Goal: Task Accomplishment & Management: Complete application form

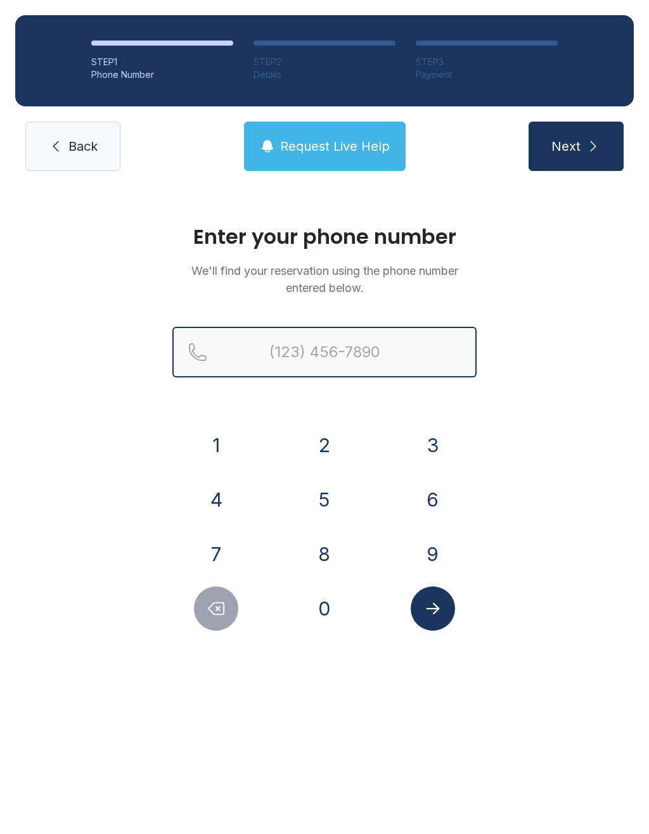
click at [336, 344] on input "Reservation phone number" at bounding box center [324, 352] width 304 height 51
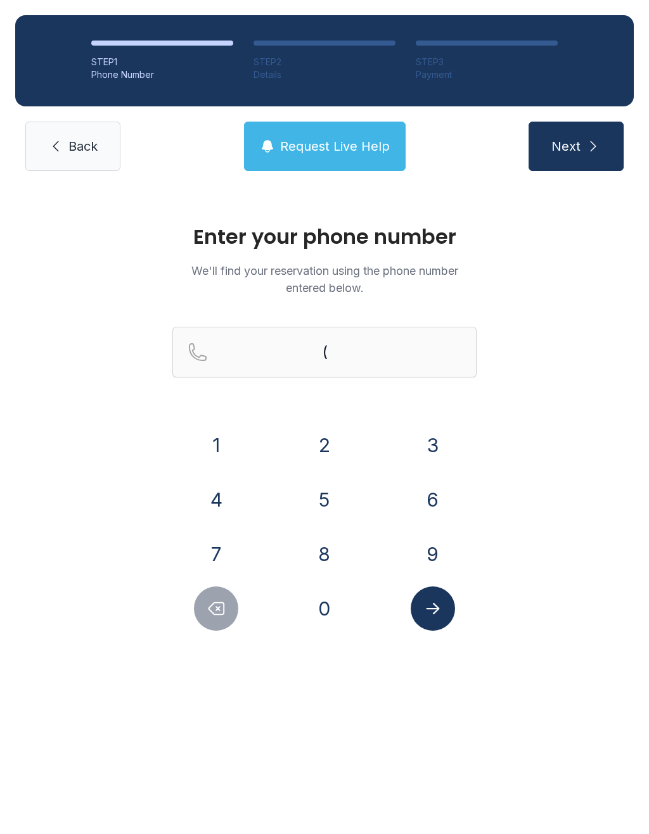
click at [438, 552] on button "9" at bounding box center [433, 554] width 44 height 44
click at [209, 506] on button "4" at bounding box center [216, 500] width 44 height 44
click at [215, 439] on button "1" at bounding box center [216, 445] width 44 height 44
click at [219, 546] on button "7" at bounding box center [216, 554] width 44 height 44
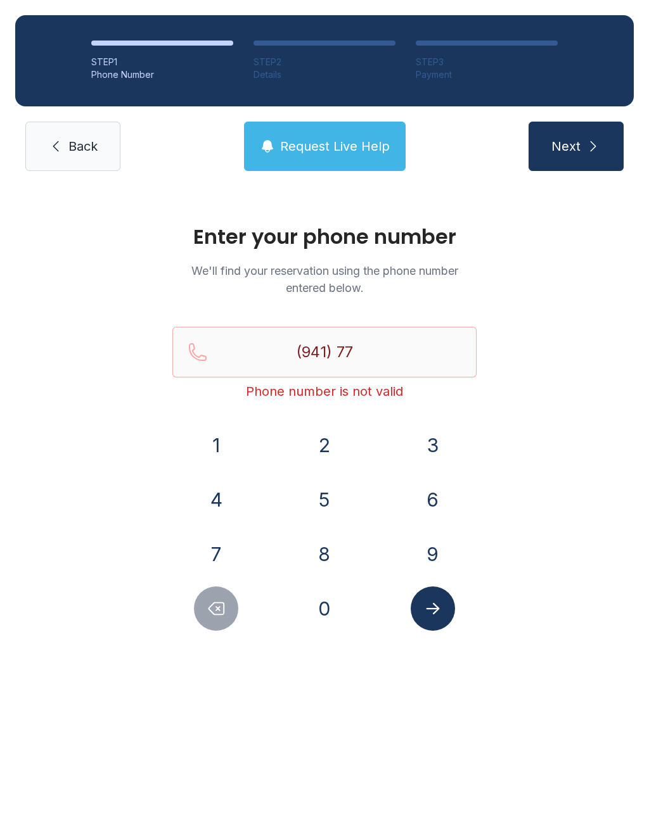
click at [428, 546] on button "9" at bounding box center [433, 554] width 44 height 44
click at [223, 557] on button "7" at bounding box center [216, 554] width 44 height 44
click at [440, 490] on button "6" at bounding box center [433, 500] width 44 height 44
click at [441, 502] on button "6" at bounding box center [433, 500] width 44 height 44
click at [440, 613] on icon "Submit lookup form" at bounding box center [432, 608] width 19 height 19
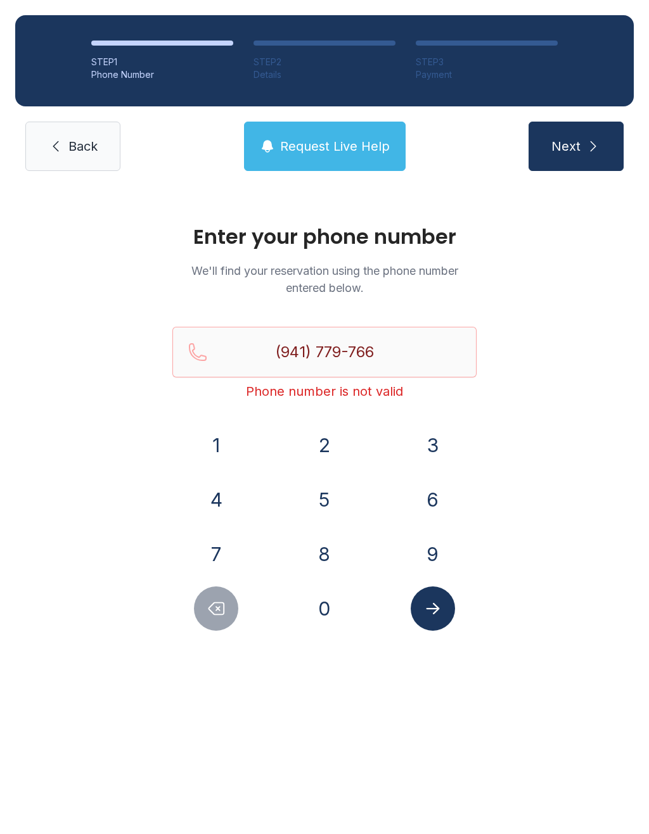
click at [211, 445] on button "1" at bounding box center [216, 445] width 44 height 44
type input "[PHONE_NUMBER]"
click at [438, 620] on button "Submit lookup form" at bounding box center [433, 609] width 44 height 44
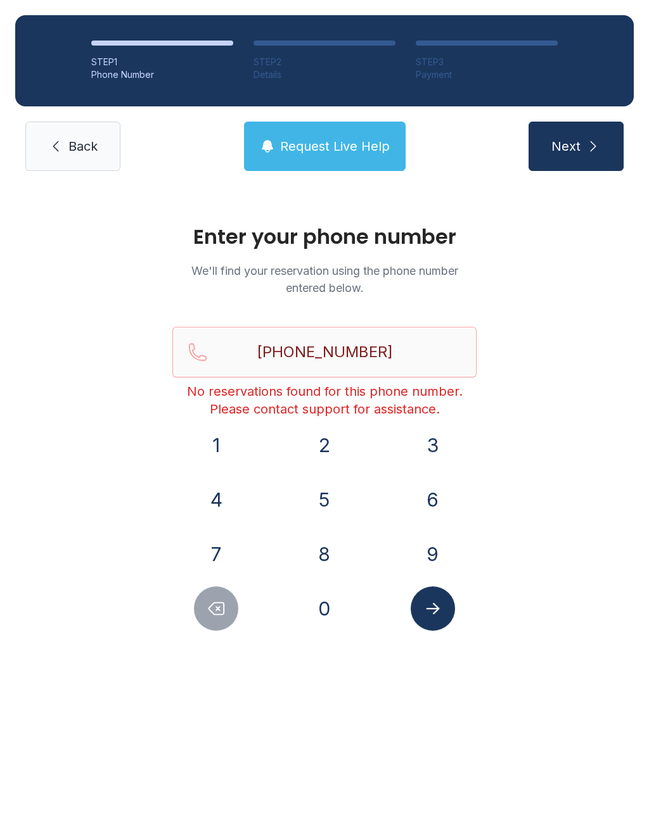
click at [355, 134] on button "Request Live Help" at bounding box center [325, 146] width 162 height 49
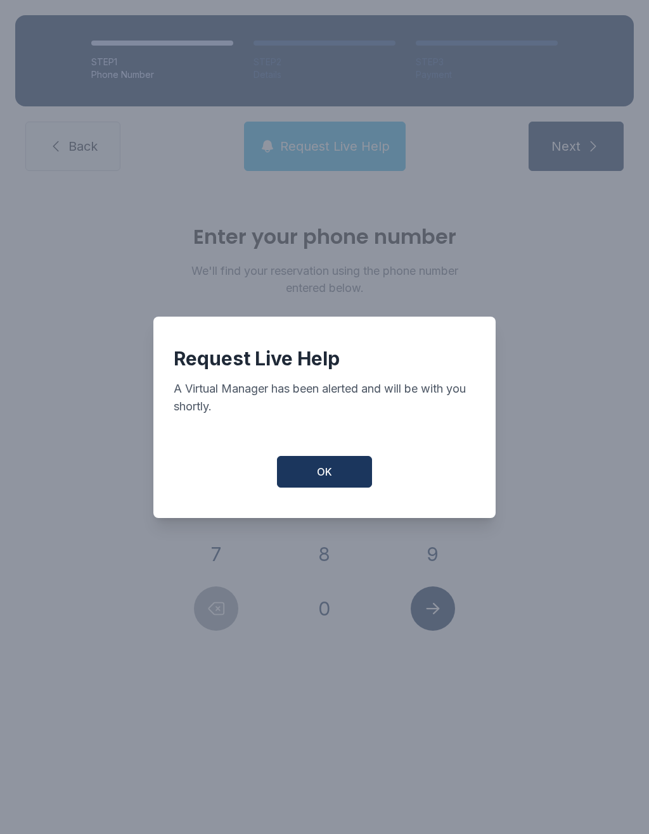
click at [354, 475] on button "OK" at bounding box center [324, 472] width 95 height 32
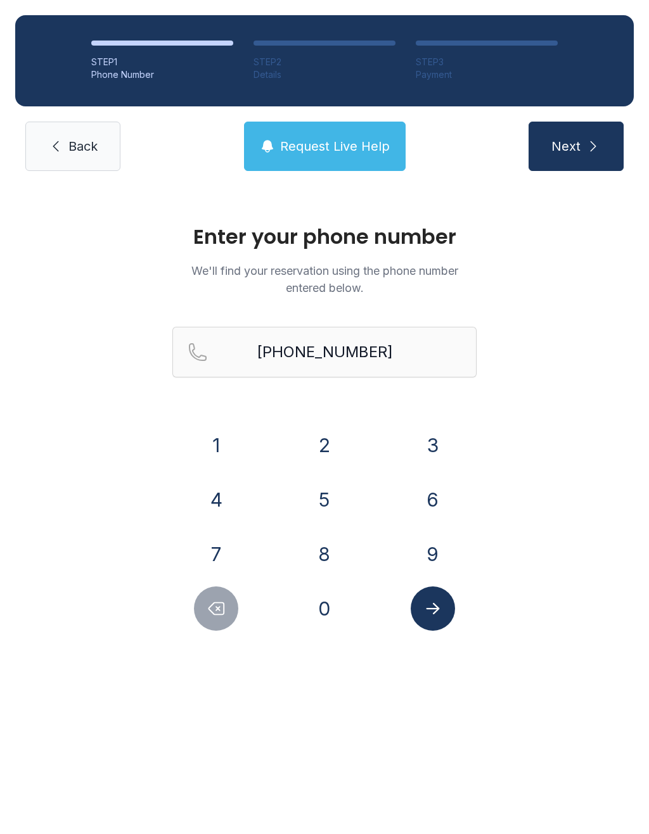
click at [101, 133] on link "Back" at bounding box center [72, 146] width 95 height 49
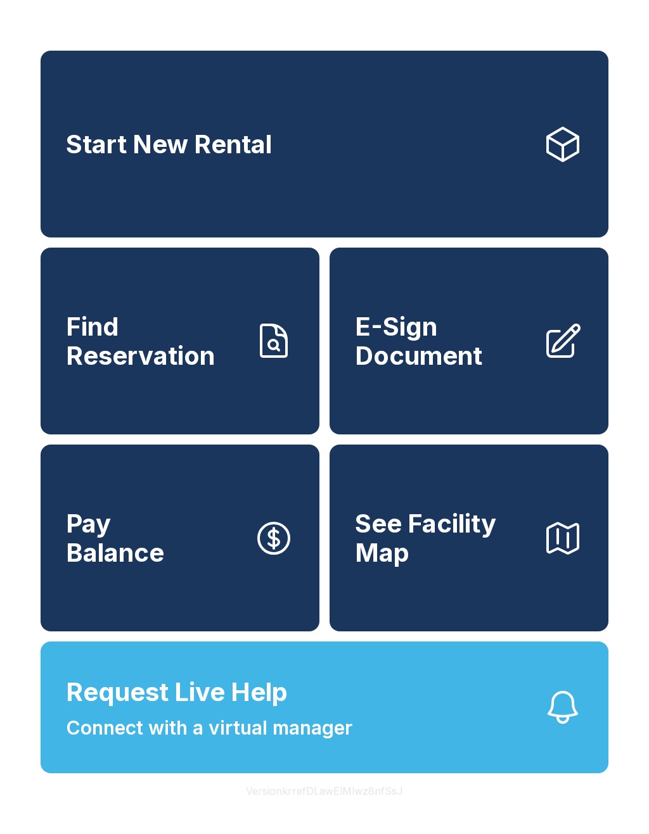
click at [444, 357] on span "E-Sign Document" at bounding box center [443, 341] width 177 height 58
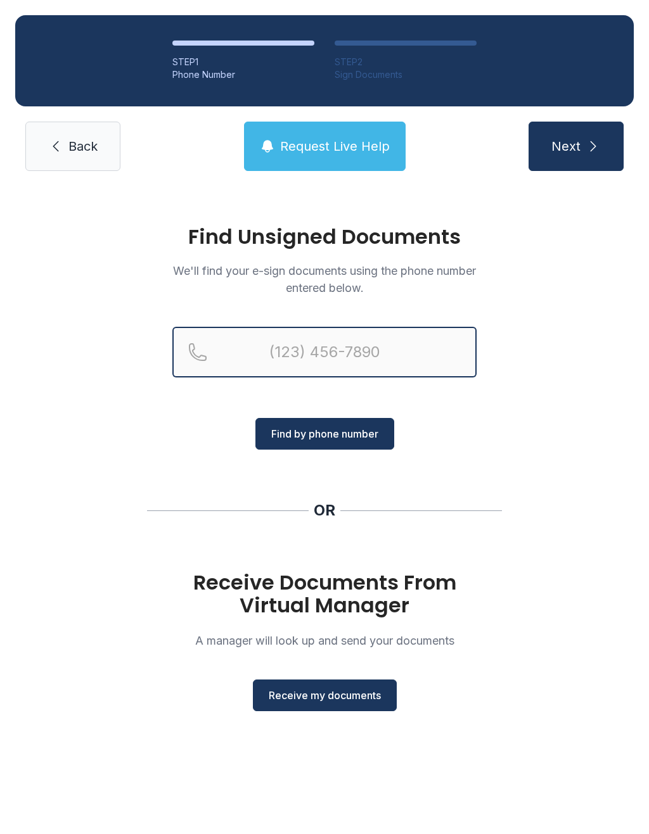
click at [301, 337] on input "Reservation phone number" at bounding box center [324, 352] width 304 height 51
type input "[PHONE_NUMBER]"
click at [575, 146] on button "Next" at bounding box center [575, 146] width 95 height 49
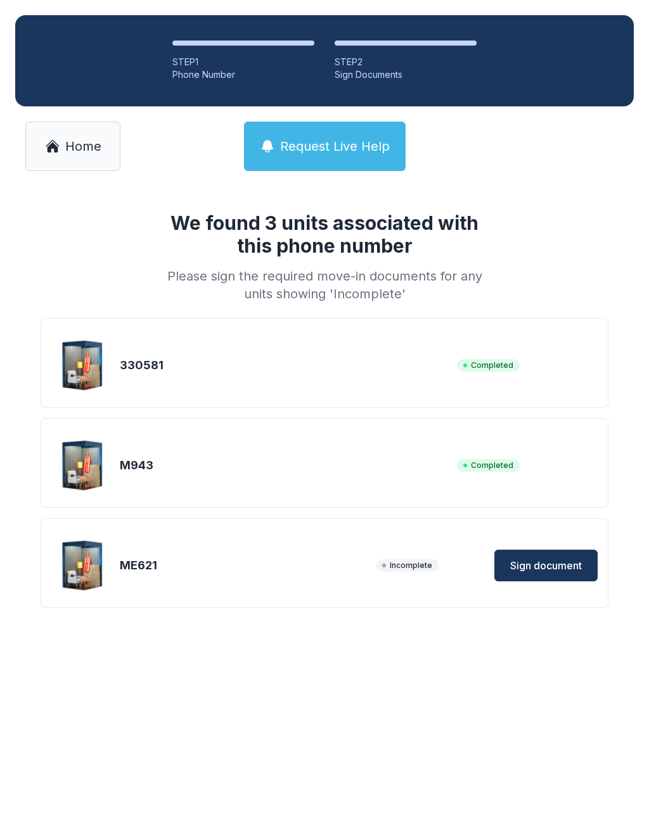
click at [551, 561] on span "Sign document" at bounding box center [546, 565] width 72 height 15
click at [349, 139] on span "Request Live Help" at bounding box center [335, 146] width 110 height 18
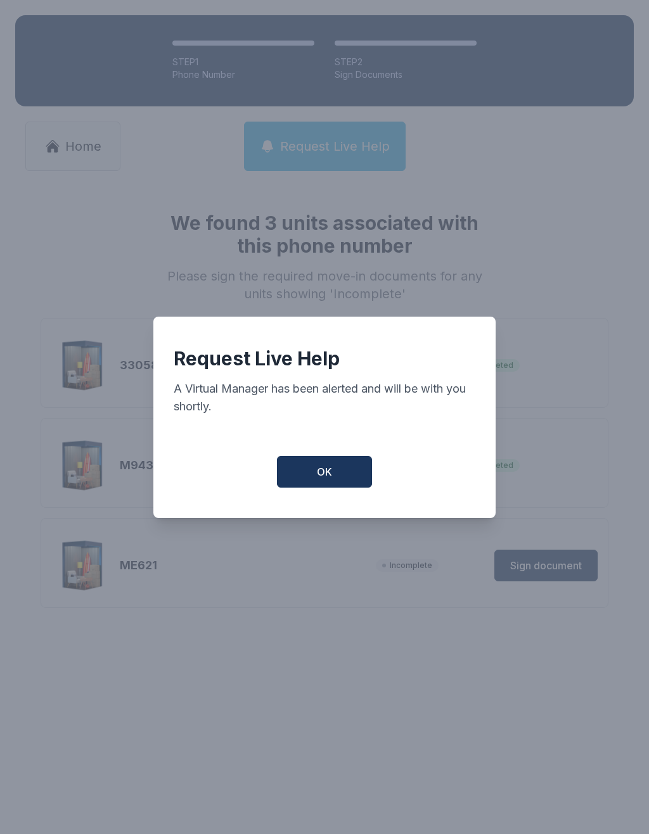
click at [336, 466] on button "OK" at bounding box center [324, 472] width 95 height 32
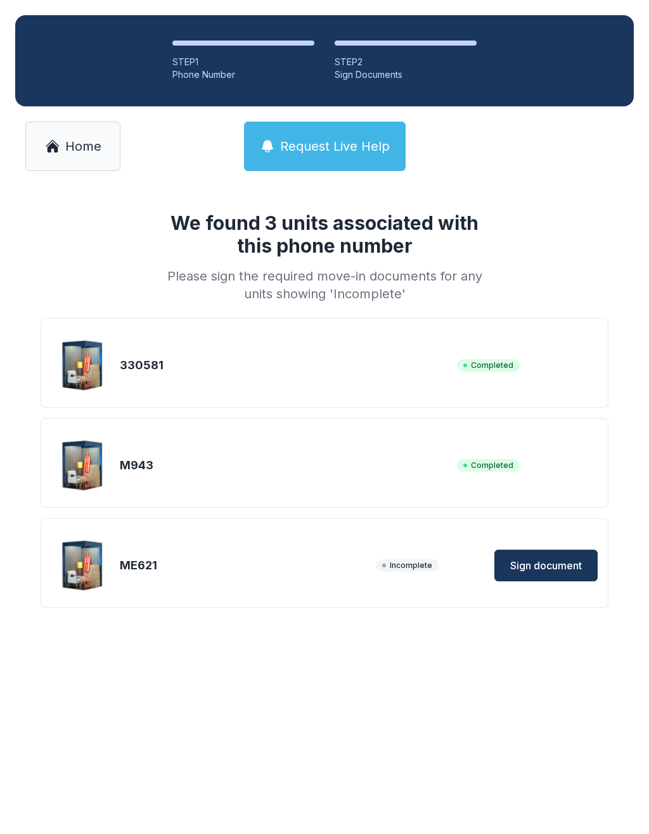
click at [72, 132] on link "Home" at bounding box center [72, 146] width 95 height 49
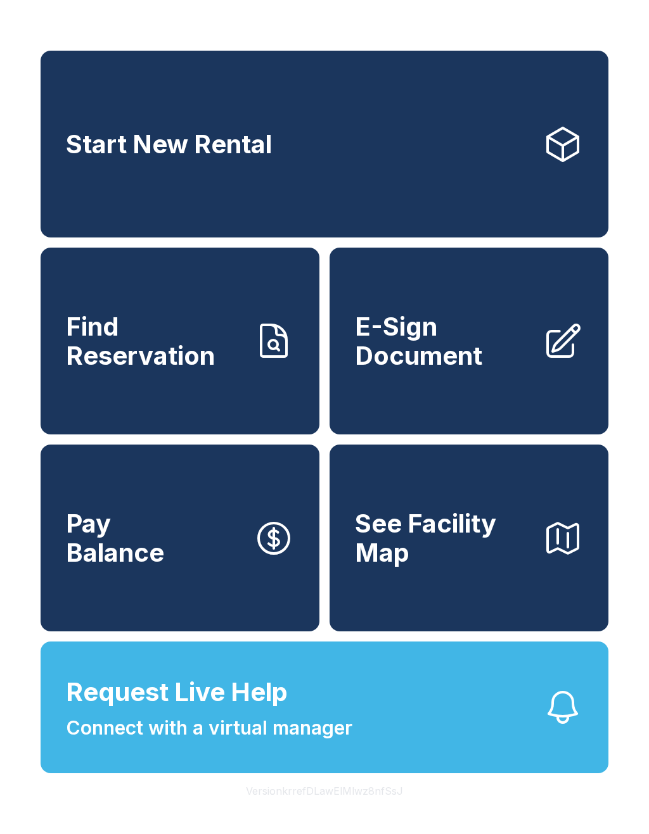
click at [359, 748] on button "Request Live Help Connect with a virtual manager" at bounding box center [325, 708] width 568 height 132
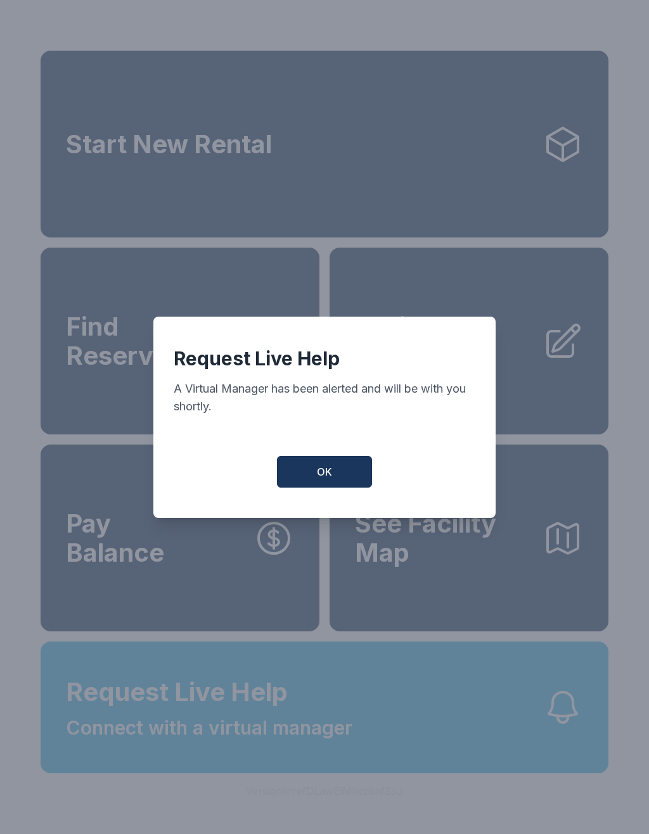
click at [339, 482] on button "OK" at bounding box center [324, 472] width 95 height 32
